Goal: Information Seeking & Learning: Learn about a topic

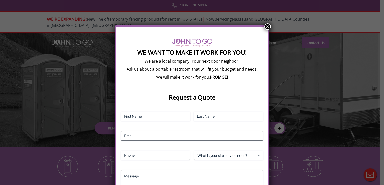
drag, startPoint x: 266, startPoint y: 26, endPoint x: 264, endPoint y: 30, distance: 3.6
click at [266, 26] on button "×" at bounding box center [267, 26] width 7 height 7
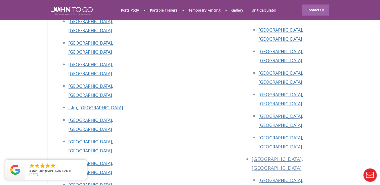
scroll to position [2188, 0]
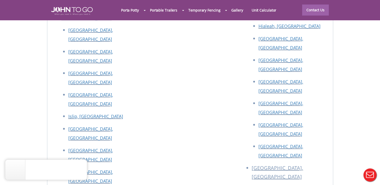
click at [296, 134] on div at bounding box center [190, 92] width 380 height 185
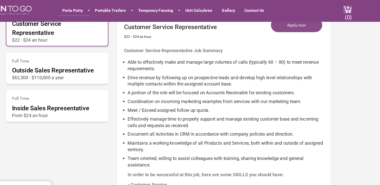
scroll to position [294, 0]
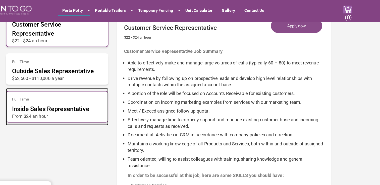
click at [105, 98] on span "Inside Sales Representative" at bounding box center [86, 96] width 68 height 6
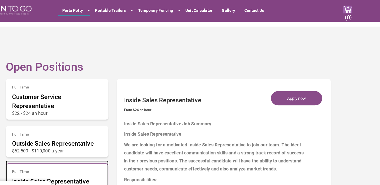
scroll to position [227, 0]
